Goal: Task Accomplishment & Management: Complete application form

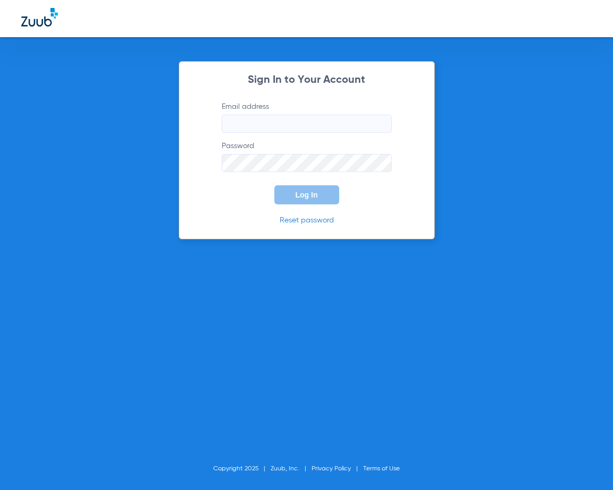
type input "[EMAIL_ADDRESS][DOMAIN_NAME]"
click at [346, 122] on input "[EMAIL_ADDRESS][DOMAIN_NAME]" at bounding box center [307, 124] width 170 height 18
click at [472, 148] on div "Sign In to Your Account Email address [EMAIL_ADDRESS][DOMAIN_NAME] Password Log…" at bounding box center [306, 245] width 613 height 490
click at [324, 196] on button "Log In" at bounding box center [306, 194] width 65 height 19
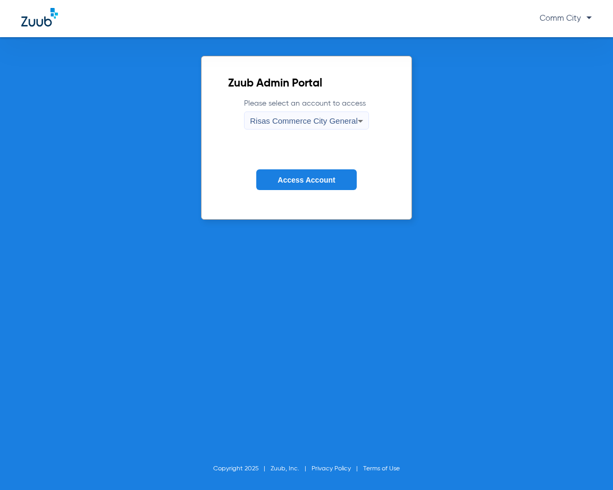
click at [332, 114] on div "Risas Commerce City General" at bounding box center [304, 121] width 108 height 18
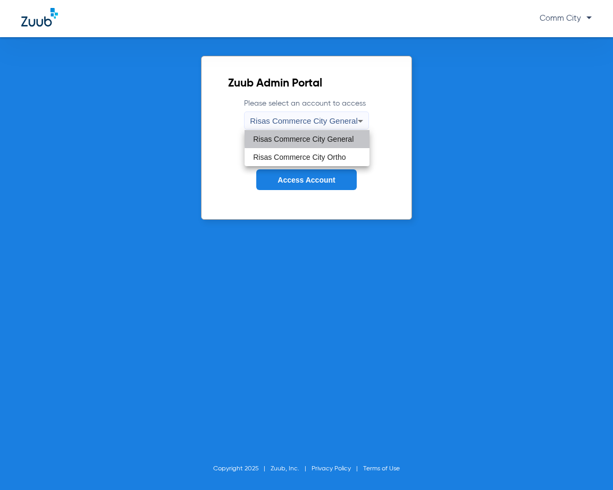
click at [346, 135] on span "Risas Commerce City General" at bounding box center [303, 138] width 100 height 7
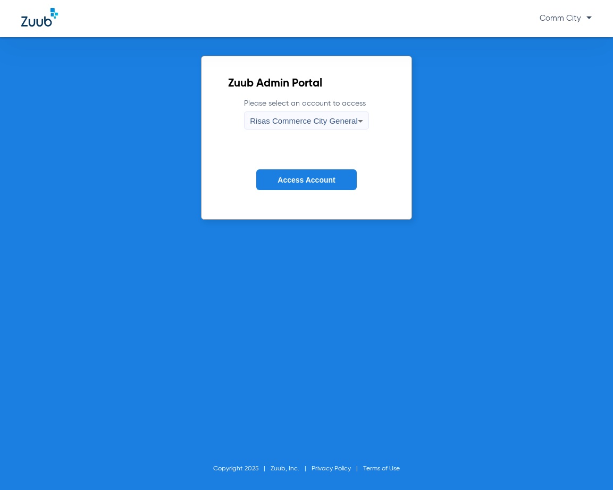
click at [329, 177] on span "Access Account" at bounding box center [305, 180] width 57 height 9
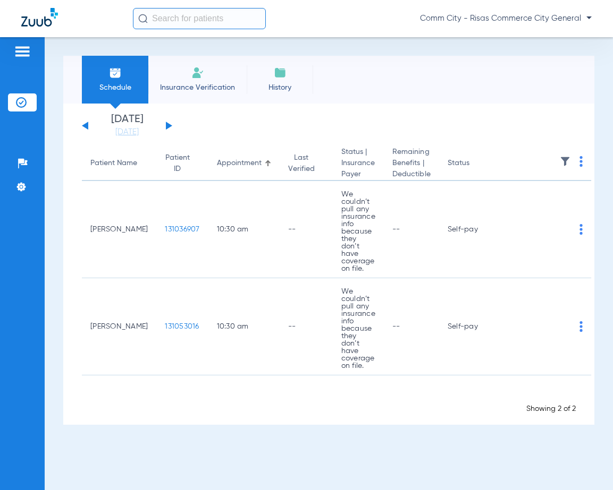
click at [184, 88] on span "Insurance Verification" at bounding box center [197, 87] width 82 height 11
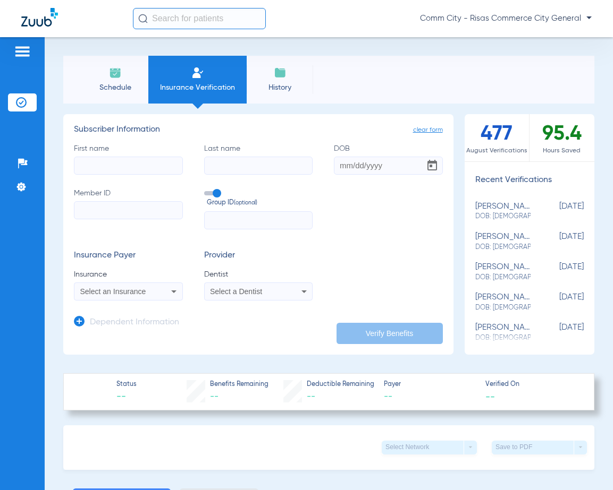
click at [148, 167] on input "First name" at bounding box center [128, 166] width 109 height 18
type input "saulo"
click at [222, 163] on input "Last name" at bounding box center [258, 166] width 109 height 18
type input "[PERSON_NAME]"
click at [126, 208] on input "Member ID" at bounding box center [128, 210] width 109 height 18
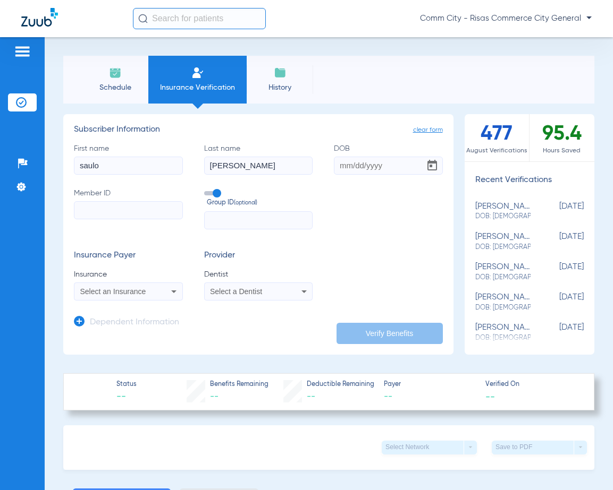
click at [118, 209] on input "Member ID" at bounding box center [128, 210] width 109 height 18
type input "l"
type input "LCB836886275"
click at [164, 287] on div "Select an Insurance" at bounding box center [128, 291] width 108 height 13
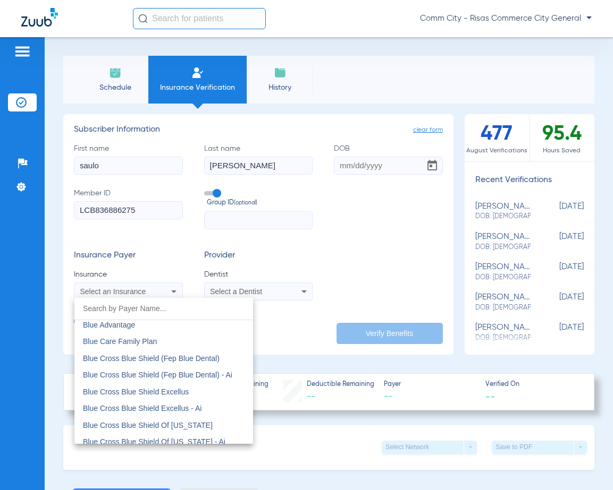
scroll to position [691, 0]
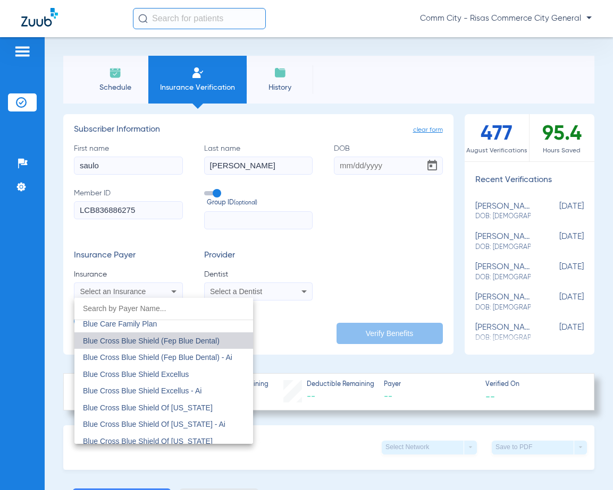
click at [195, 344] on span "Blue Cross Blue Shield (Fep Blue Dental)" at bounding box center [151, 341] width 137 height 9
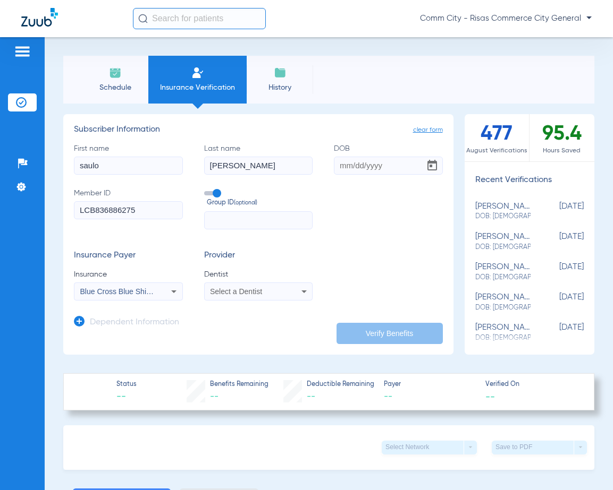
click at [239, 290] on span "Select a Dentist" at bounding box center [236, 291] width 52 height 9
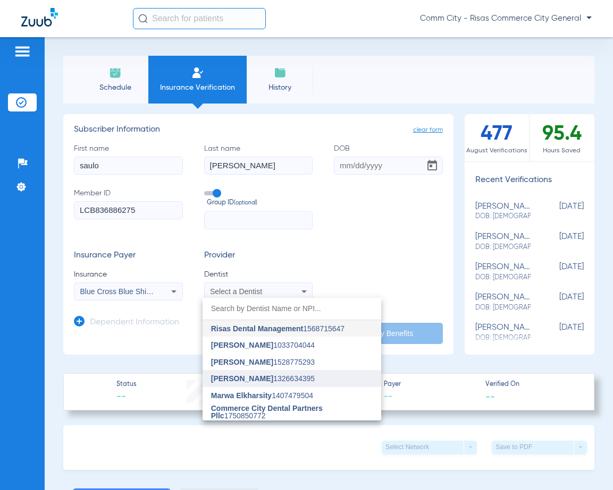
click at [261, 373] on mat-option "[PERSON_NAME] 1326634395" at bounding box center [291, 378] width 179 height 17
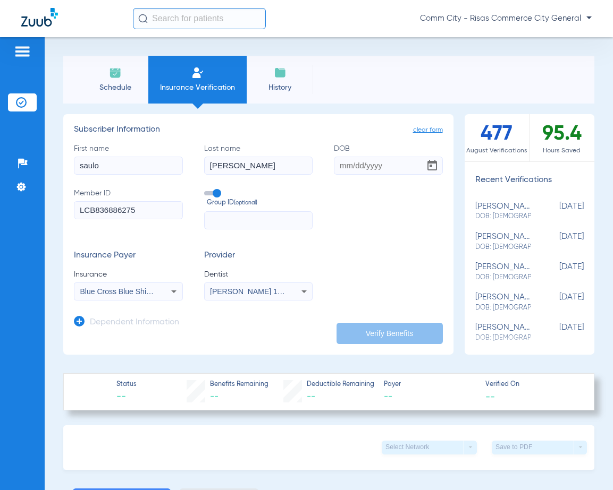
click at [339, 166] on input "DOB" at bounding box center [388, 166] width 109 height 18
type input "[DATE]"
click at [248, 222] on input "text" at bounding box center [258, 220] width 109 height 18
click at [399, 332] on button "Verify Benefits" at bounding box center [389, 333] width 106 height 21
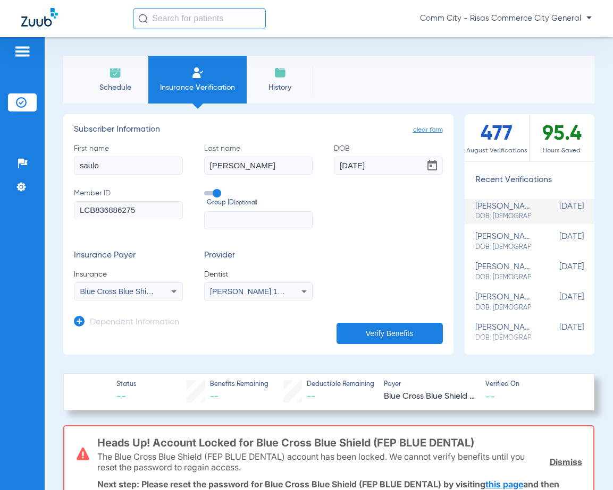
scroll to position [53, 0]
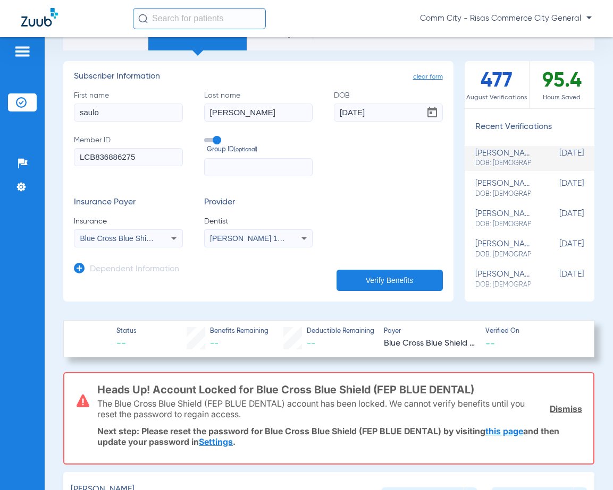
click at [155, 244] on div "Blue Cross Blue Shield (Fep Blue Dental)" at bounding box center [128, 238] width 108 height 13
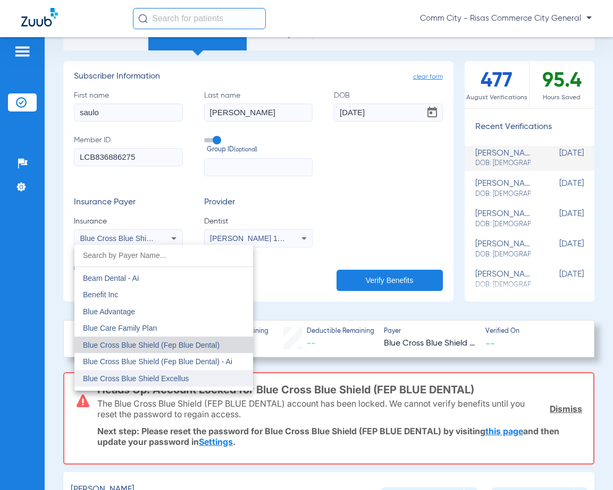
scroll to position [649, 0]
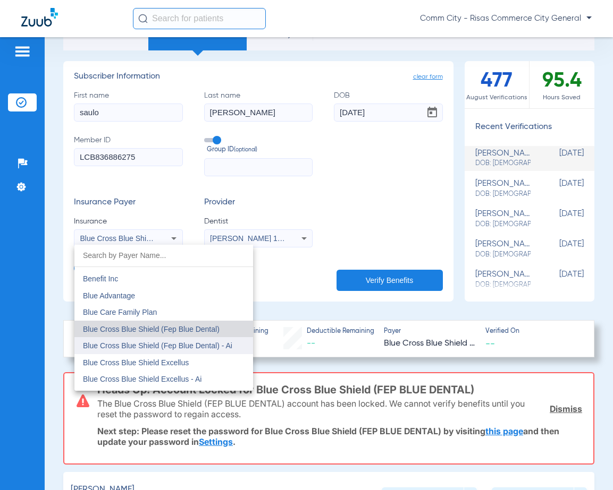
click at [209, 350] on span "Blue Cross Blue Shield (Fep Blue Dental) - Ai" at bounding box center [157, 346] width 149 height 9
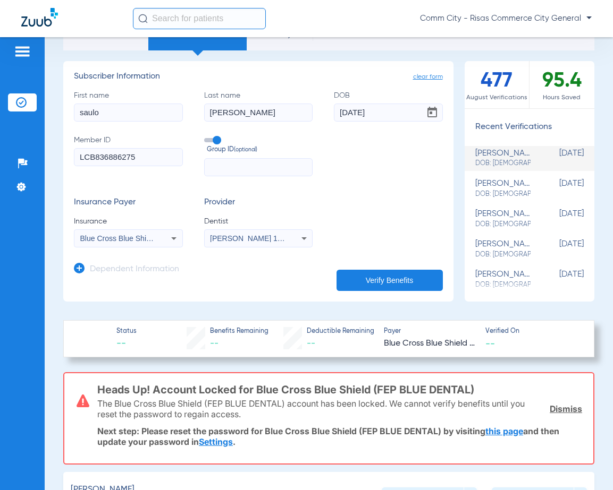
click at [381, 279] on button "Verify Benefits" at bounding box center [389, 280] width 106 height 21
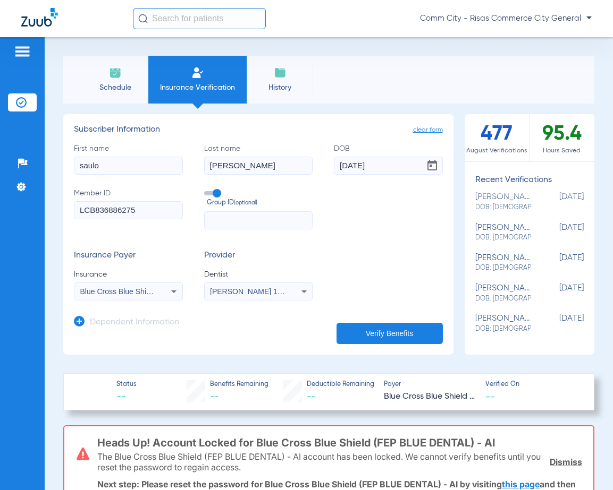
scroll to position [285, 0]
